Goal: Task Accomplishment & Management: Manage account settings

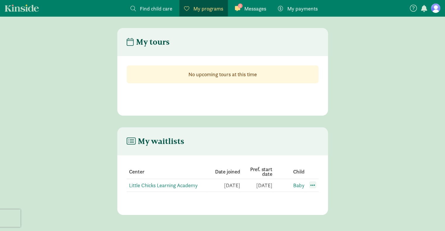
click at [315, 184] on span at bounding box center [312, 185] width 7 height 7
click at [327, 199] on div "Edit preferences" at bounding box center [333, 198] width 53 height 13
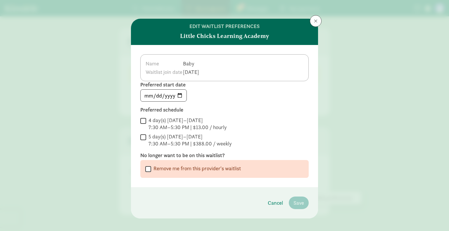
click at [145, 169] on input "Remove me from this provider's waitlist" at bounding box center [148, 169] width 6 height 8
checkbox input "true"
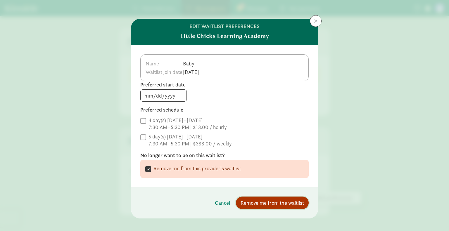
click at [280, 204] on span "Remove me from the waitlist" at bounding box center [272, 203] width 63 height 8
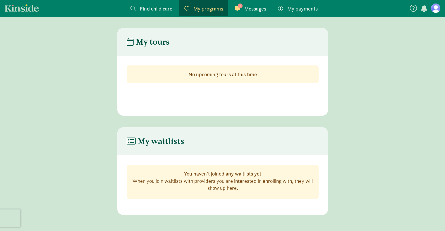
click at [435, 11] on figure at bounding box center [435, 8] width 9 height 9
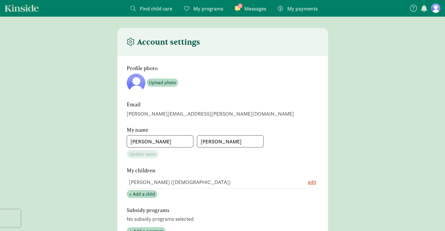
click at [433, 8] on figure at bounding box center [435, 8] width 9 height 9
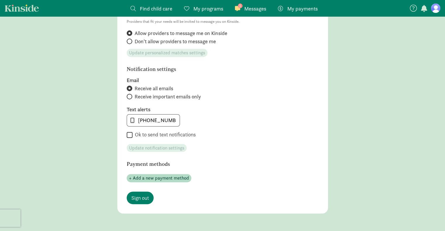
scroll to position [282, 0]
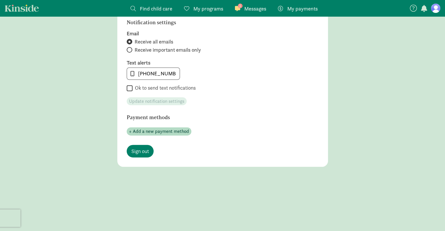
click at [218, 11] on span "My programs" at bounding box center [208, 9] width 30 height 8
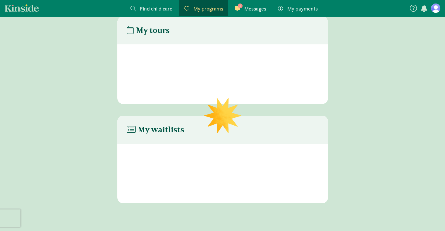
scroll to position [12, 0]
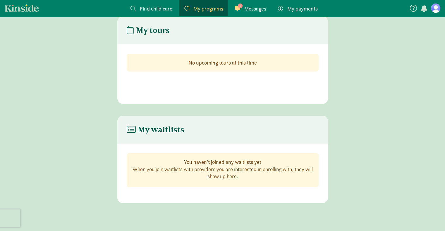
click at [253, 11] on span "Messages" at bounding box center [255, 9] width 22 height 8
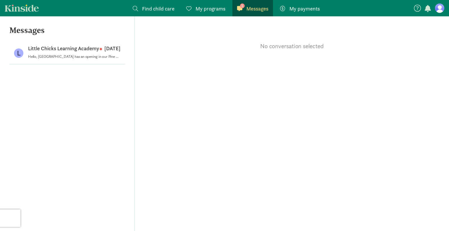
click at [287, 8] on div "My payments Pay" at bounding box center [300, 9] width 40 height 8
